Goal: Find contact information: Find contact information

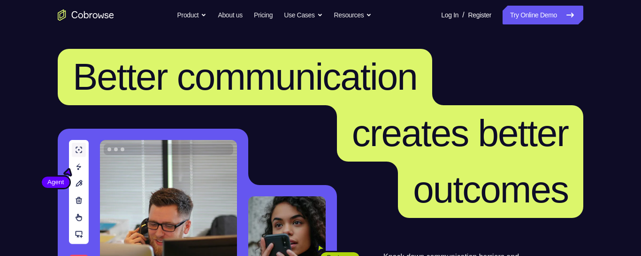
click at [76, 12] on icon "Go to the home page" at bounding box center [75, 14] width 6 height 7
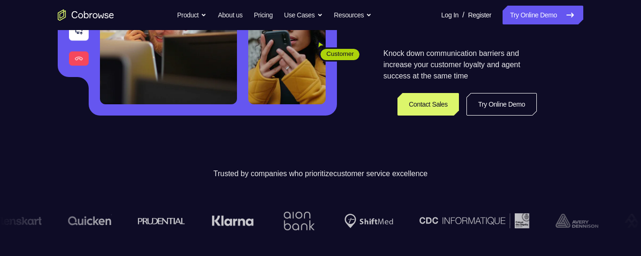
scroll to position [298, 0]
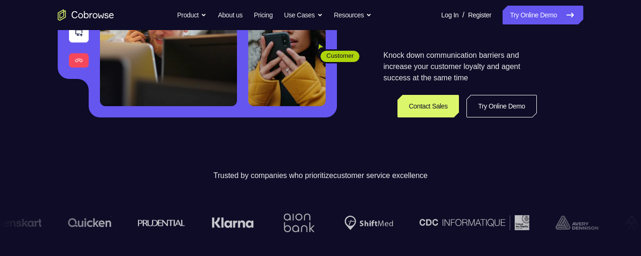
scroll to position [198, 0]
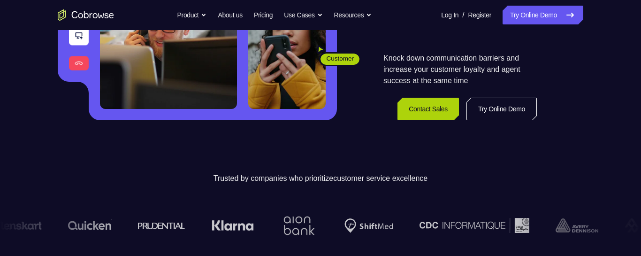
click at [432, 110] on link "Contact Sales" at bounding box center [427, 109] width 61 height 23
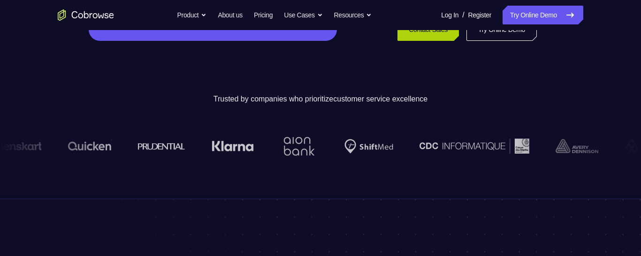
scroll to position [304, 0]
